Goal: Transaction & Acquisition: Purchase product/service

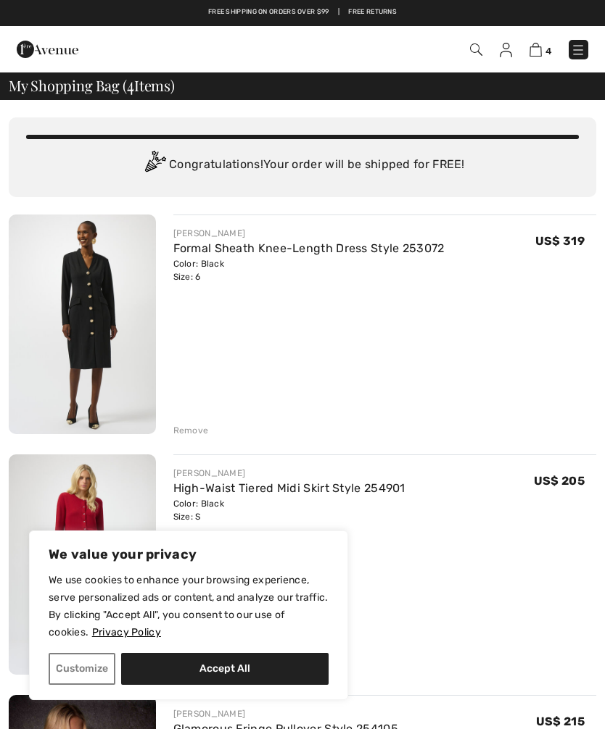
click at [475, 51] on img at bounding box center [476, 50] width 12 height 12
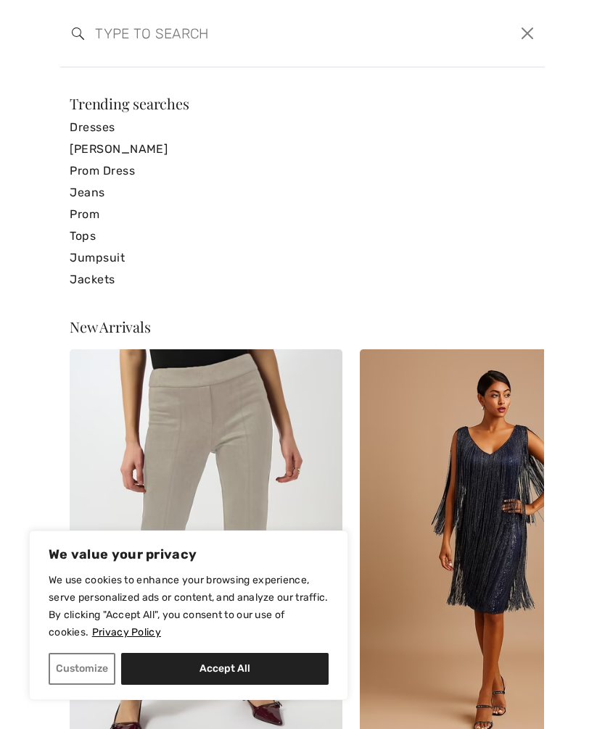
click at [93, 195] on link "Jeans" at bounding box center [303, 193] width 466 height 22
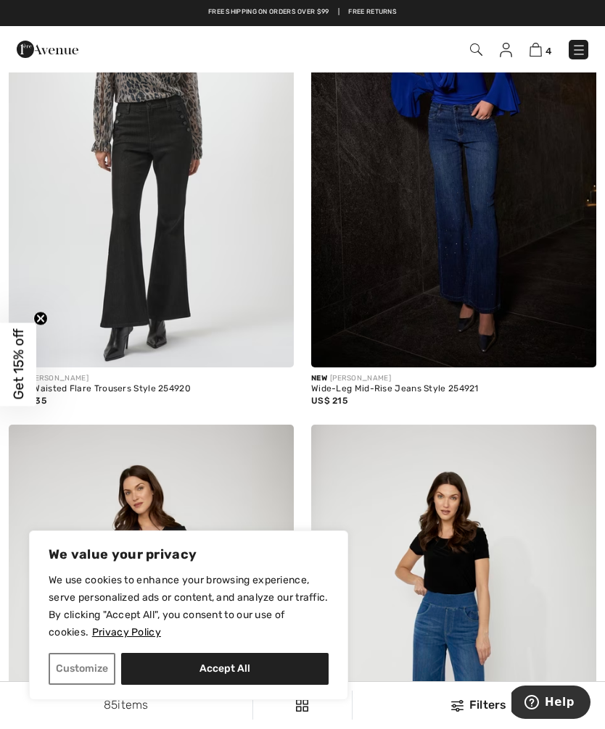
scroll to position [1190, 0]
click at [518, 289] on img at bounding box center [453, 155] width 285 height 428
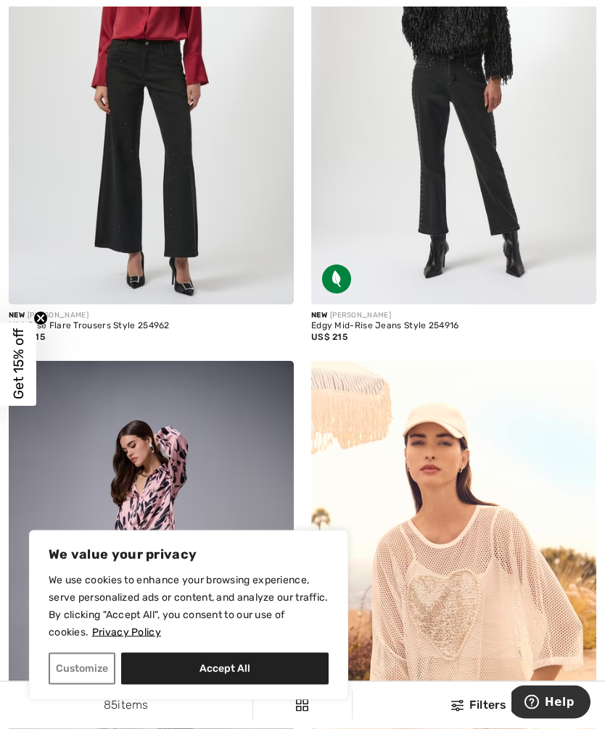
scroll to position [2223, 0]
click at [104, 323] on div "Mid-Rise Flare Trousers Style 254962" at bounding box center [151, 326] width 285 height 10
click at [79, 321] on div "Mid-Rise Flare Trousers Style 254962" at bounding box center [151, 326] width 285 height 10
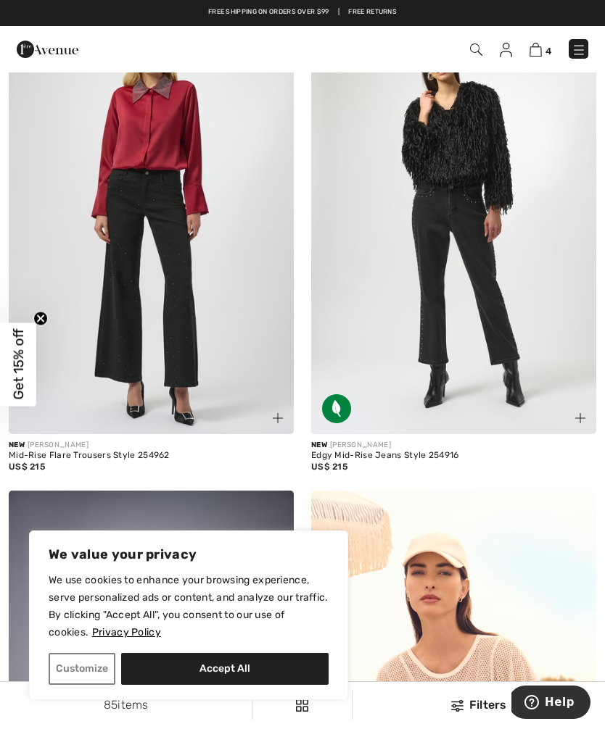
scroll to position [2094, 0]
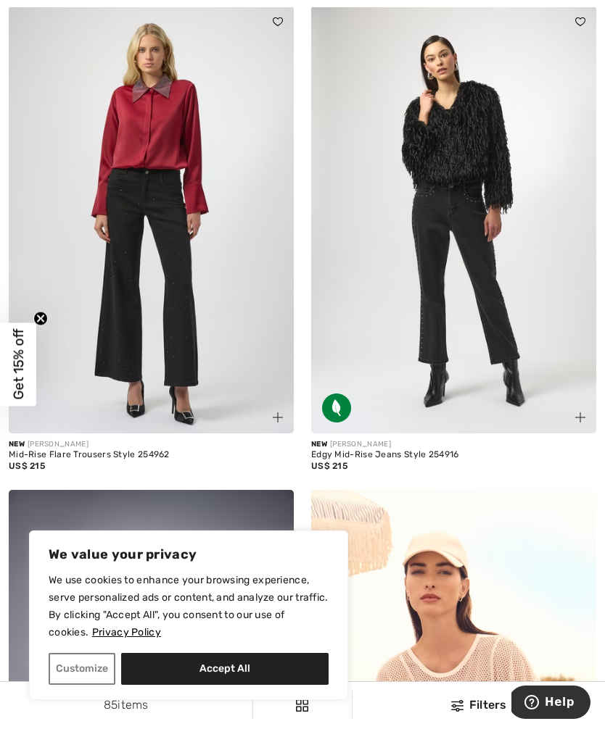
click at [170, 284] on img at bounding box center [151, 220] width 285 height 428
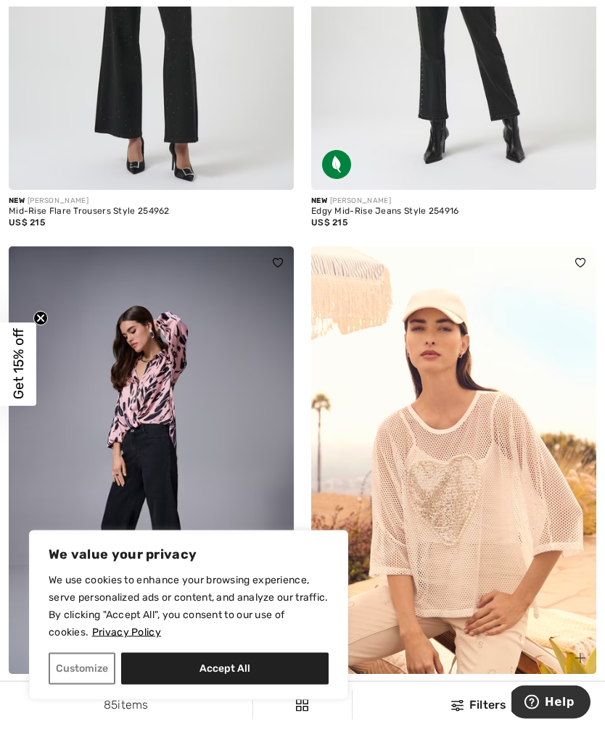
scroll to position [2338, 0]
